Goal: Entertainment & Leisure: Consume media (video, audio)

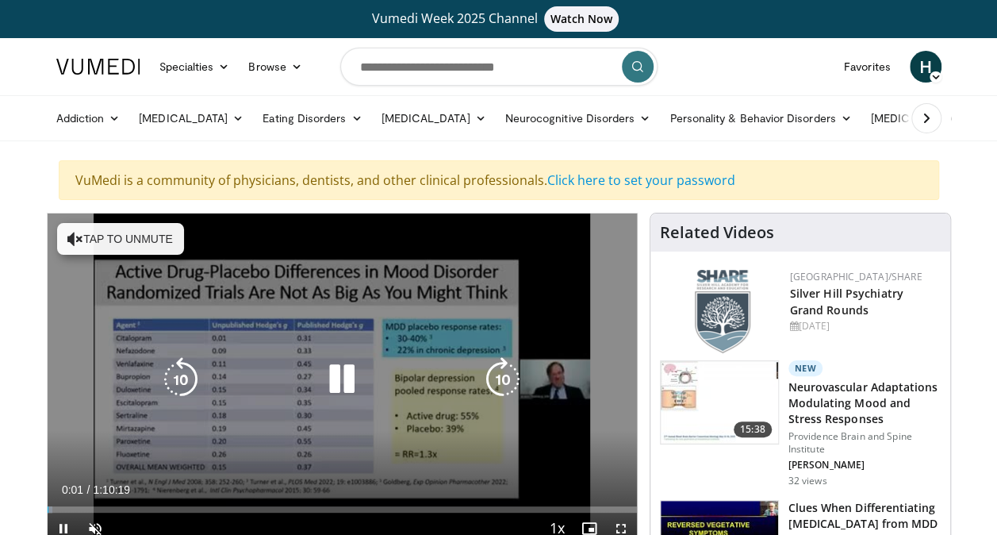
click at [71, 235] on icon "Video Player" at bounding box center [75, 239] width 16 height 16
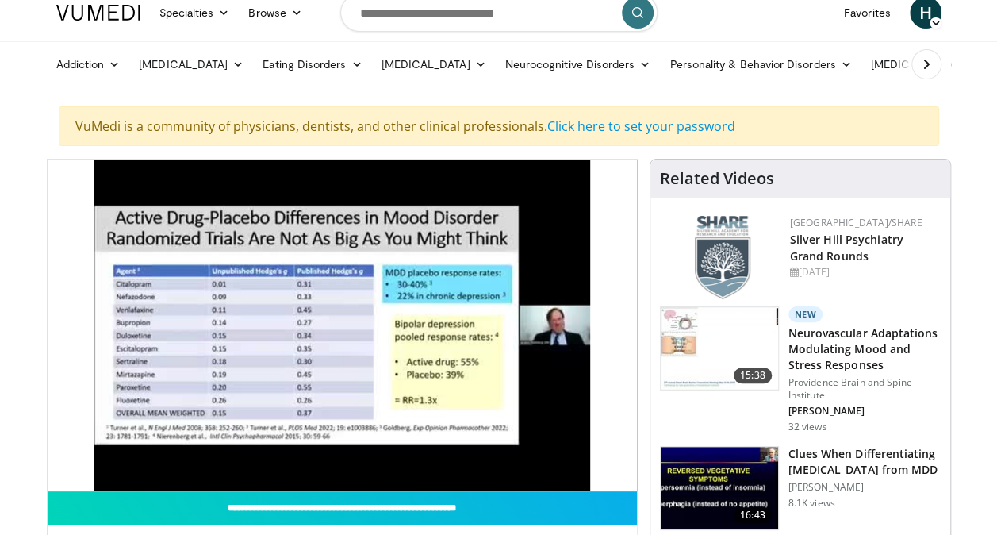
scroll to position [79, 0]
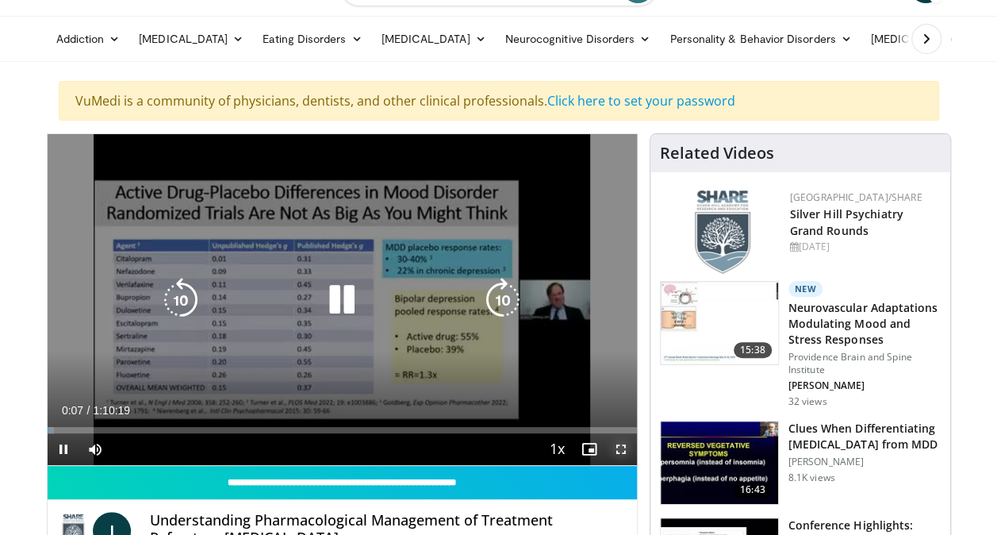
drag, startPoint x: 622, startPoint y: 446, endPoint x: 625, endPoint y: 504, distance: 58.0
click at [622, 446] on span "Video Player" at bounding box center [621, 449] width 32 height 32
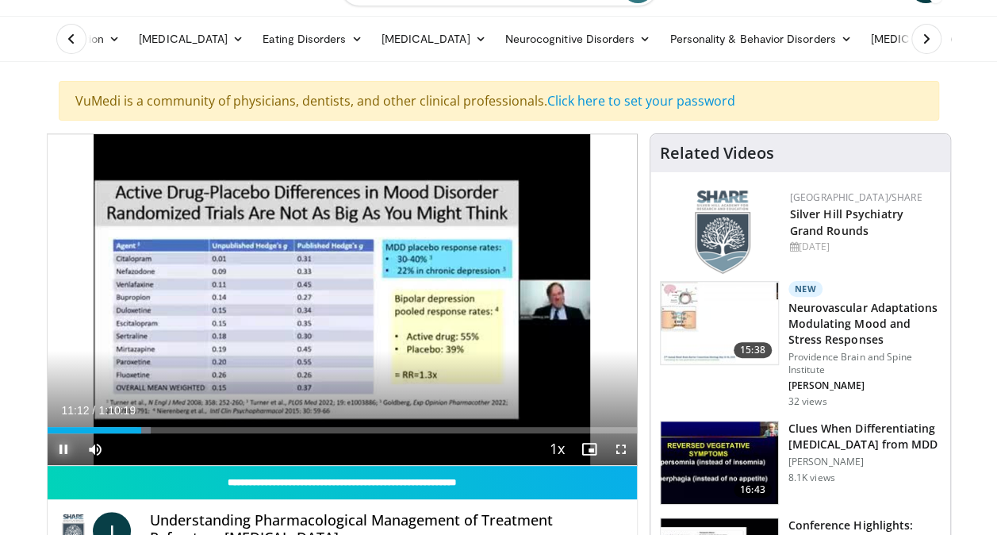
click at [61, 446] on span "Video Player" at bounding box center [64, 449] width 32 height 32
click at [59, 447] on span "Video Player" at bounding box center [64, 449] width 32 height 32
click at [622, 447] on span "Video Player" at bounding box center [621, 449] width 32 height 32
click at [60, 447] on span "Video Player" at bounding box center [64, 449] width 32 height 32
